Goal: Information Seeking & Learning: Learn about a topic

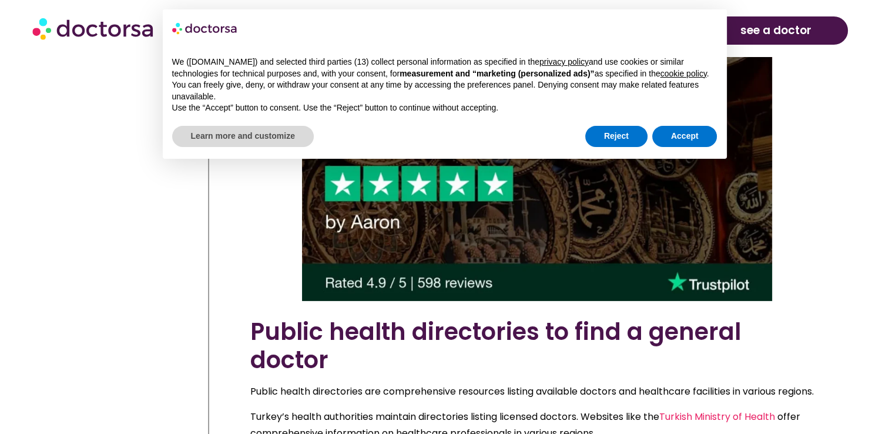
scroll to position [3693, 0]
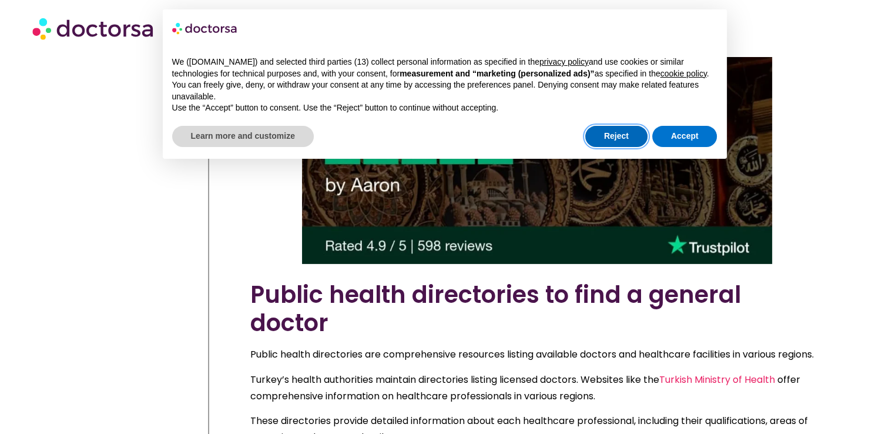
click at [623, 137] on button "Reject" at bounding box center [616, 136] width 62 height 21
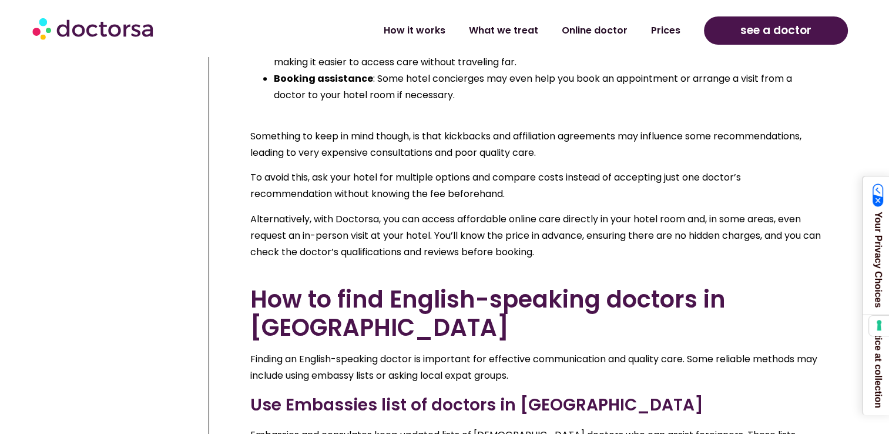
scroll to position [4574, 0]
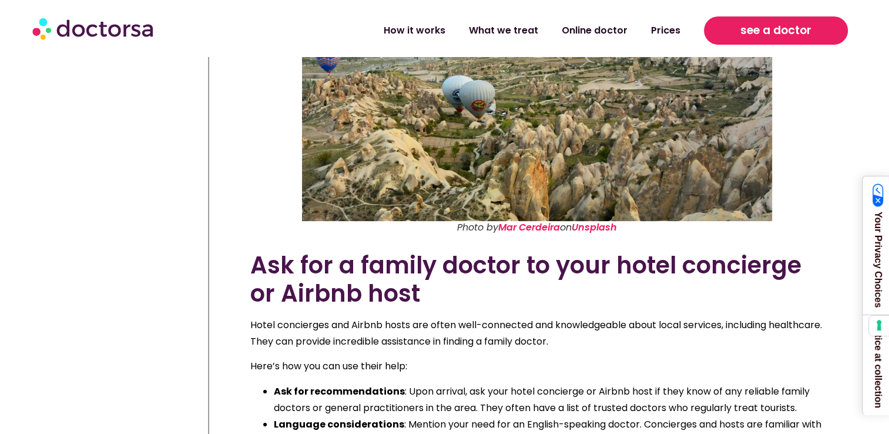
click at [755, 29] on span "see a doctor" at bounding box center [776, 30] width 71 height 19
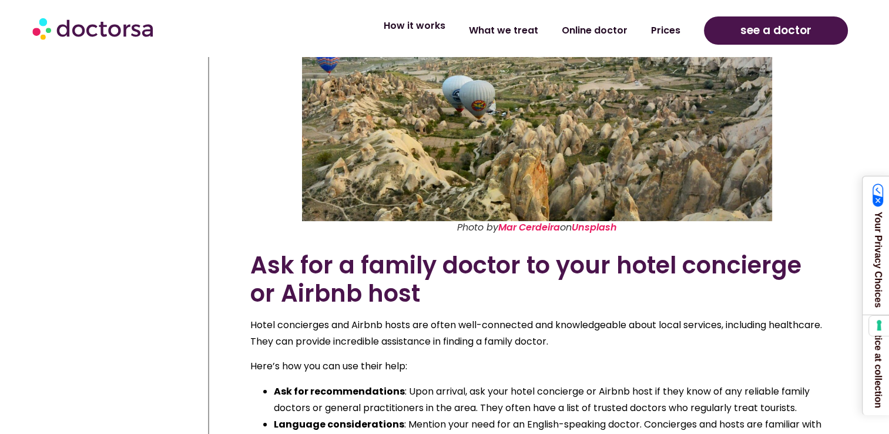
click at [436, 31] on link "How it works" at bounding box center [414, 25] width 85 height 27
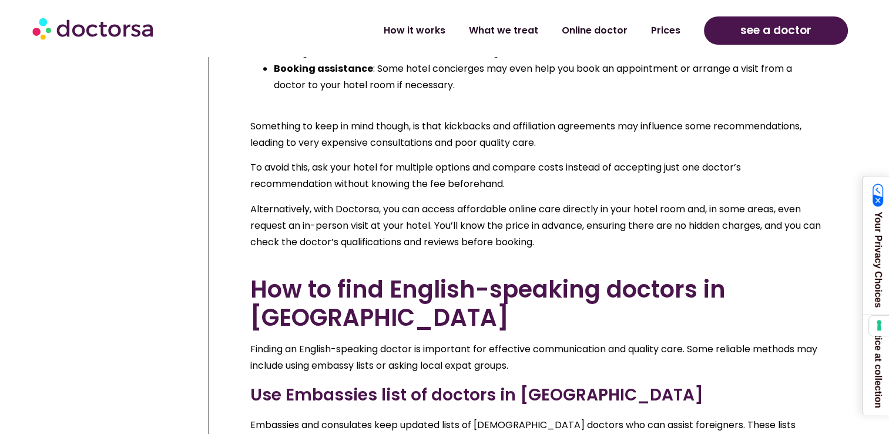
scroll to position [5103, 0]
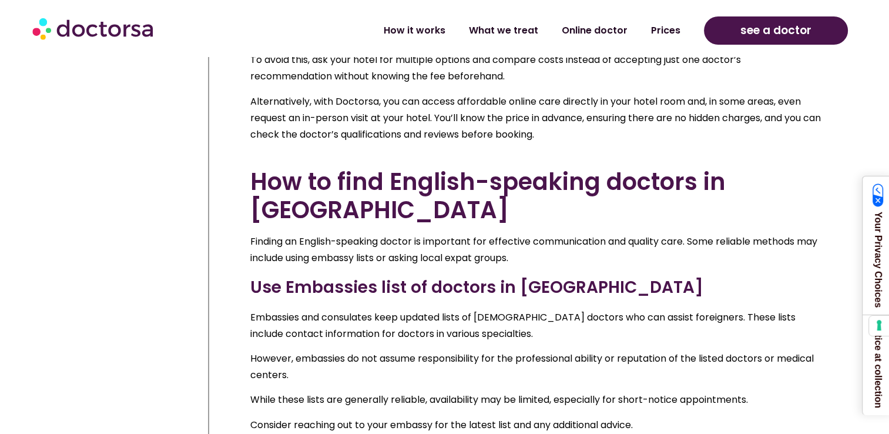
click at [467, 275] on h3 "Use Embassies list of doctors in Turkey" at bounding box center [537, 287] width 574 height 25
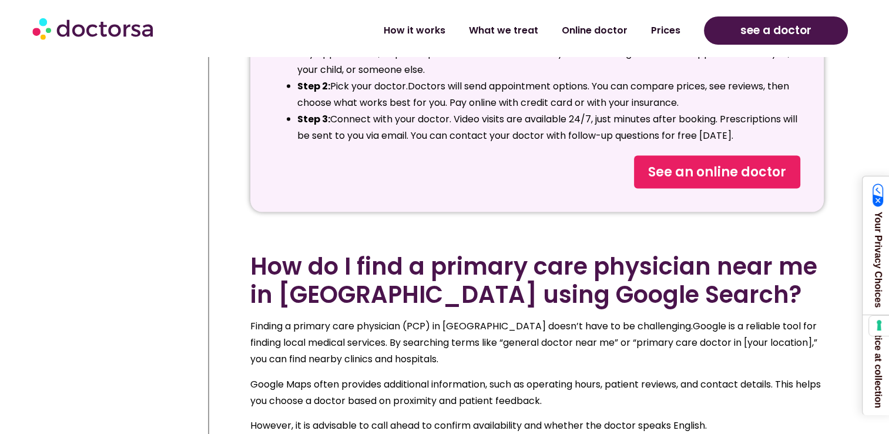
scroll to position [2341, 0]
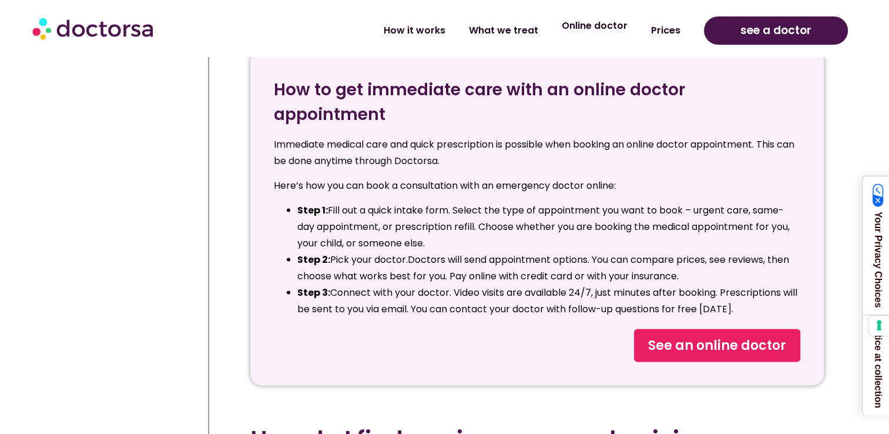
click at [591, 25] on link "Online doctor" at bounding box center [594, 25] width 89 height 27
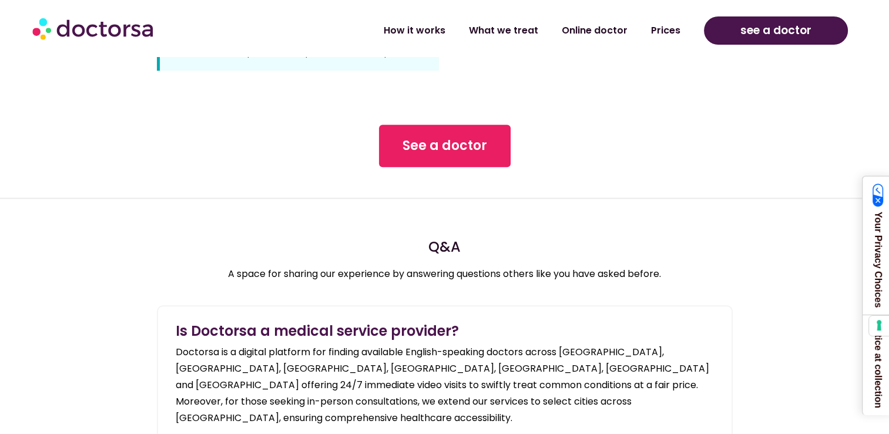
scroll to position [1117, 0]
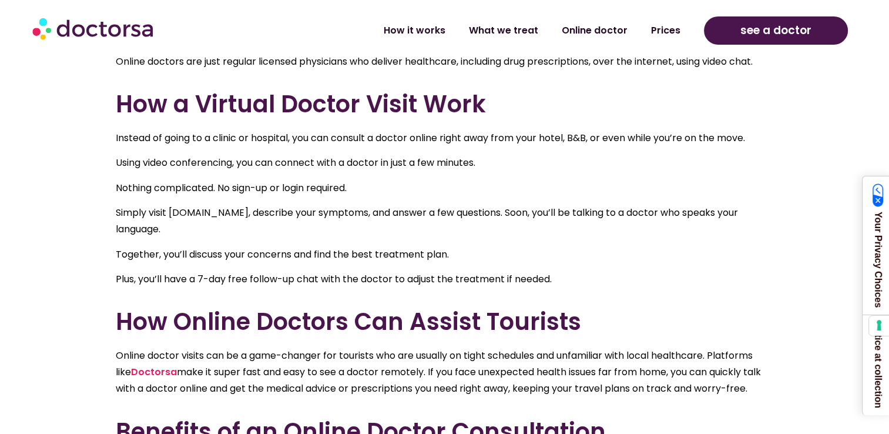
scroll to position [470, 0]
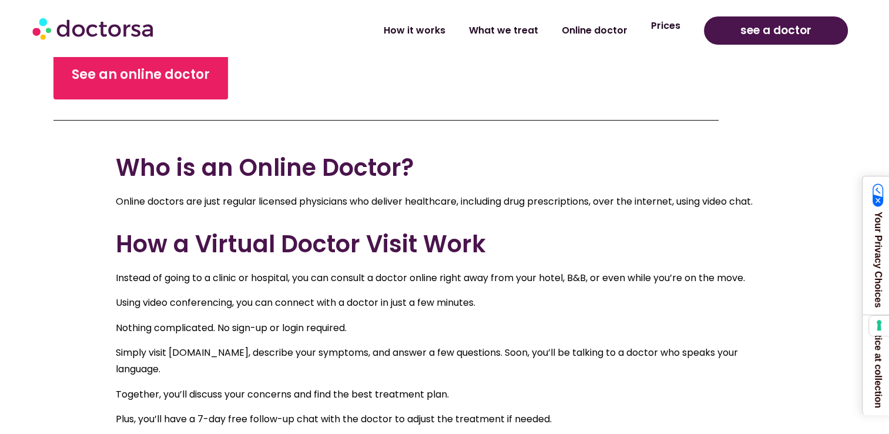
click at [666, 29] on link "Prices" at bounding box center [665, 25] width 53 height 27
click at [95, 39] on img at bounding box center [93, 28] width 123 height 35
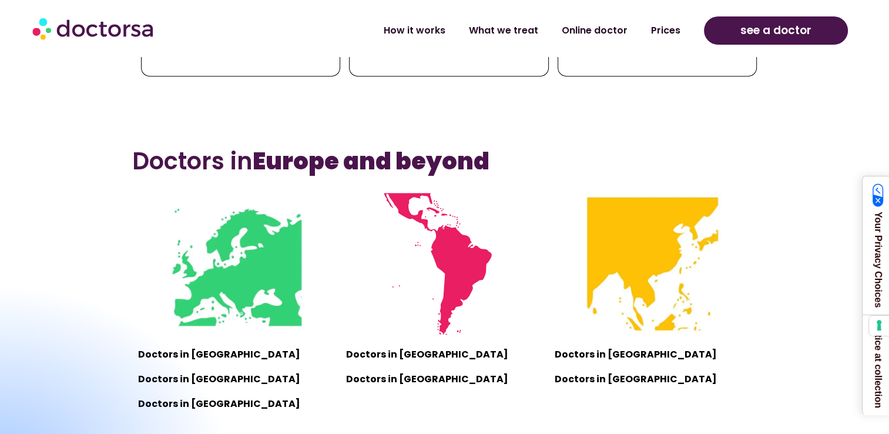
scroll to position [764, 0]
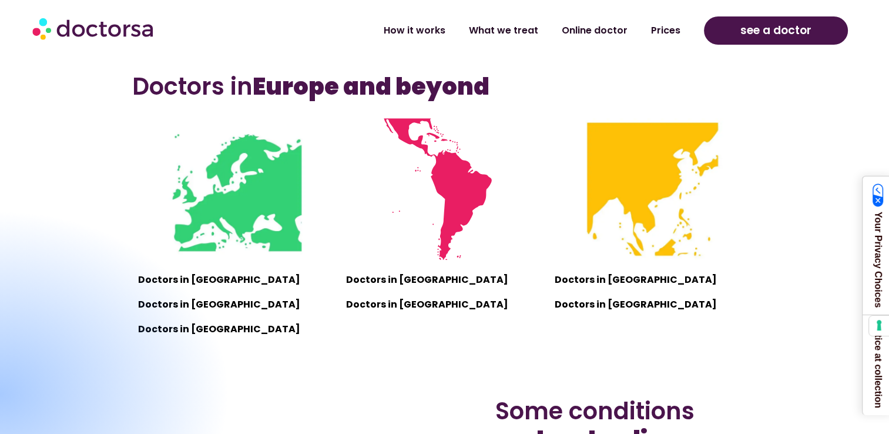
click at [199, 304] on div at bounding box center [0, 393] width 463 height 368
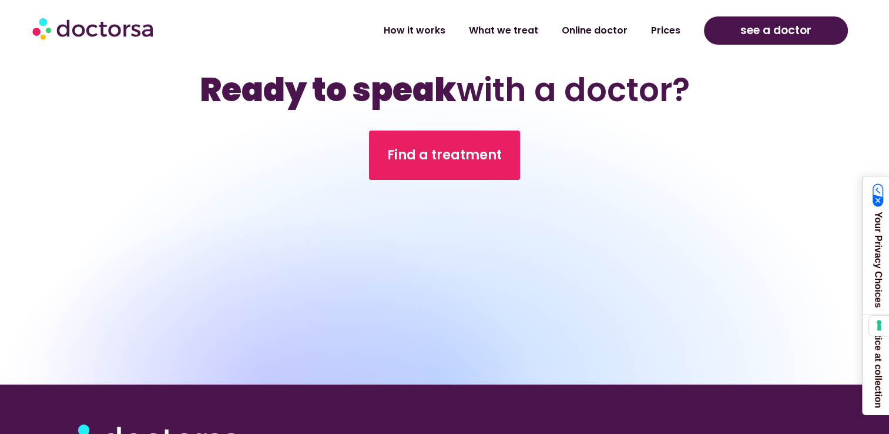
scroll to position [3703, 0]
